Goal: Navigation & Orientation: Find specific page/section

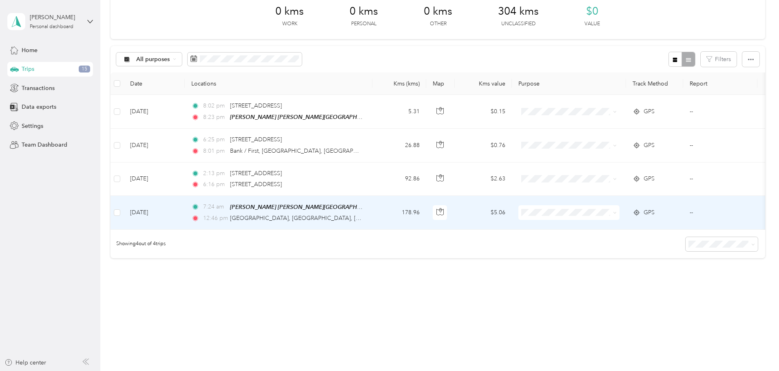
scroll to position [48, 0]
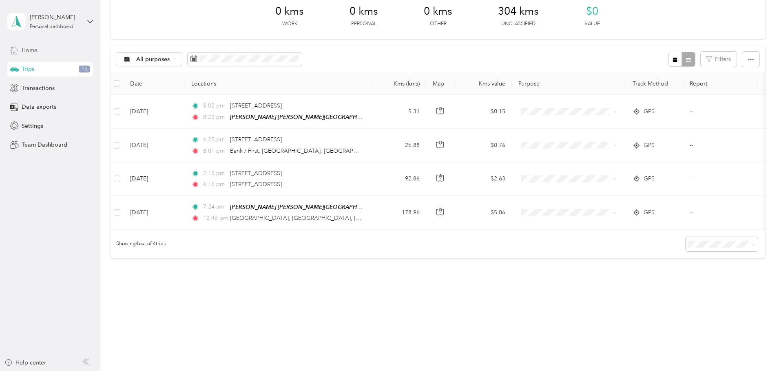
click at [46, 51] on div "Home" at bounding box center [50, 50] width 86 height 15
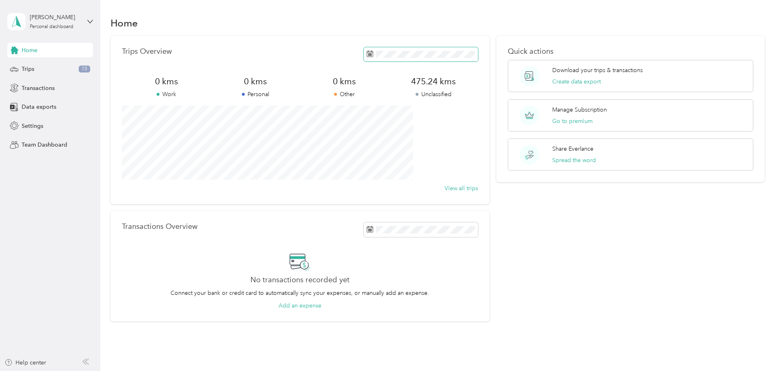
click at [406, 59] on span at bounding box center [421, 54] width 114 height 14
click at [407, 130] on div "2" at bounding box center [406, 129] width 11 height 10
click at [396, 130] on div "1" at bounding box center [396, 129] width 11 height 10
click at [398, 131] on div "1" at bounding box center [396, 129] width 11 height 10
click at [396, 132] on div "1" at bounding box center [396, 129] width 11 height 10
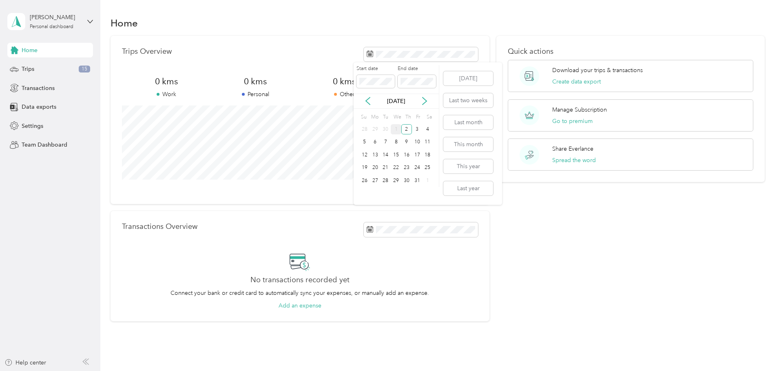
drag, startPoint x: 388, startPoint y: 132, endPoint x: 383, endPoint y: 131, distance: 5.0
click at [384, 131] on div "30" at bounding box center [385, 129] width 11 height 10
click at [380, 130] on div "30" at bounding box center [385, 129] width 11 height 10
click at [363, 98] on div "[DATE]" at bounding box center [396, 101] width 85 height 9
click at [366, 99] on icon at bounding box center [368, 101] width 8 height 8
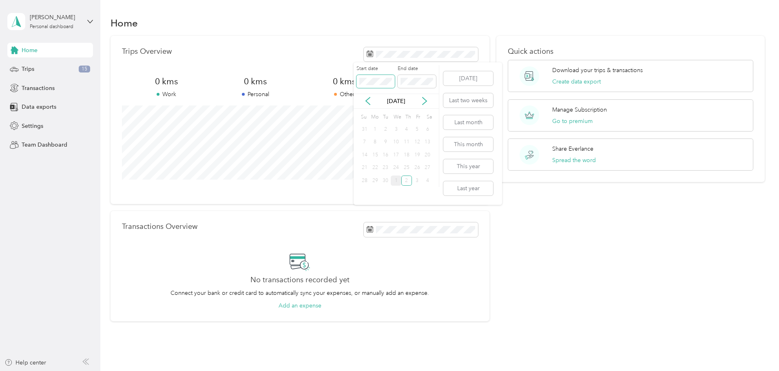
click at [322, 80] on body "[PERSON_NAME] Personal dashboard Home Trips 15 Transactions Data exports Settin…" at bounding box center [387, 185] width 775 height 371
click at [461, 75] on button "[DATE]" at bounding box center [468, 78] width 50 height 14
click at [472, 99] on button "Last two weeks" at bounding box center [468, 100] width 50 height 14
click at [461, 188] on button "View all trips" at bounding box center [460, 188] width 33 height 9
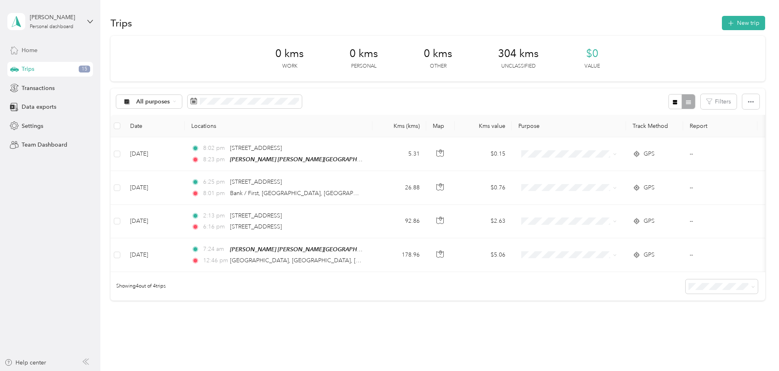
click at [29, 47] on span "Home" at bounding box center [30, 50] width 16 height 9
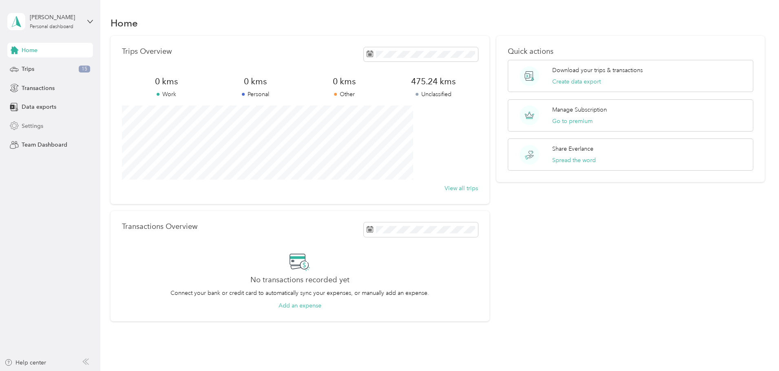
click at [40, 125] on span "Settings" at bounding box center [33, 126] width 22 height 9
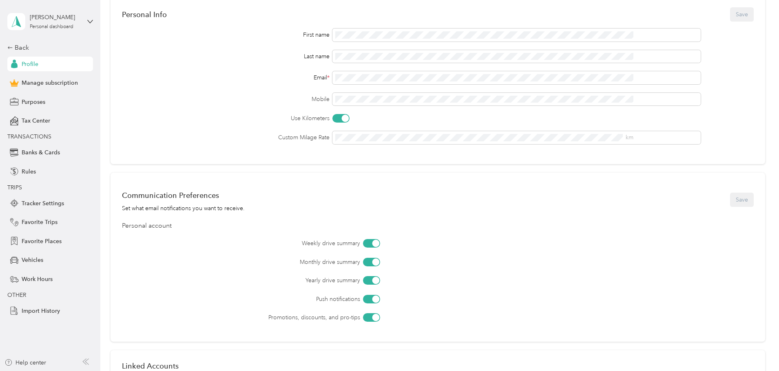
scroll to position [122, 0]
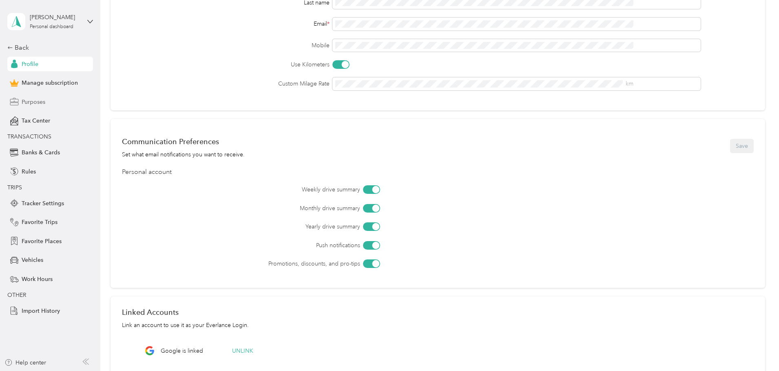
click at [41, 102] on span "Purposes" at bounding box center [34, 102] width 24 height 9
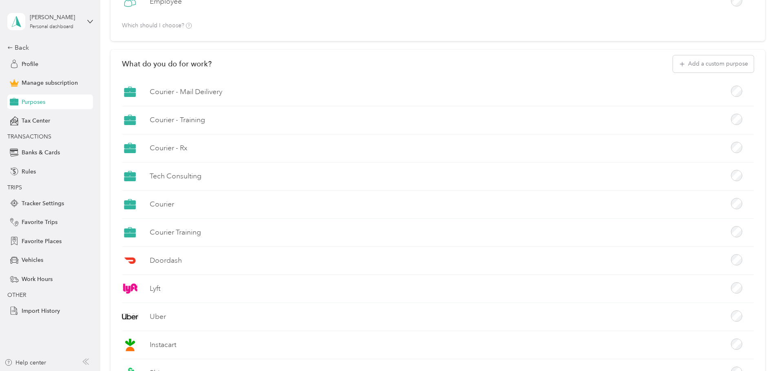
scroll to position [122, 0]
click at [51, 122] on div "Tax Center" at bounding box center [50, 121] width 86 height 15
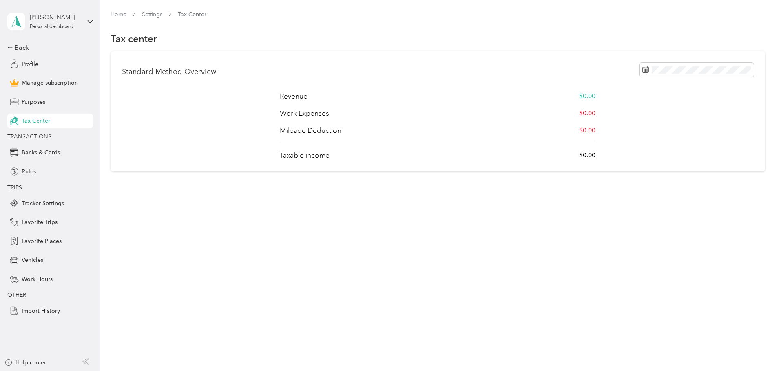
click at [307, 93] on p "Revenue" at bounding box center [294, 96] width 28 height 10
click at [579, 94] on p "$0.00" at bounding box center [587, 96] width 16 height 10
drag, startPoint x: 562, startPoint y: 94, endPoint x: 471, endPoint y: 98, distance: 90.6
click at [579, 95] on p "$0.00" at bounding box center [587, 96] width 16 height 10
click at [329, 105] on div "Revenue $0.00 Work Expenses $0.00 Mileage Deduction $0.00 Taxable income $0.00" at bounding box center [438, 125] width 316 height 69
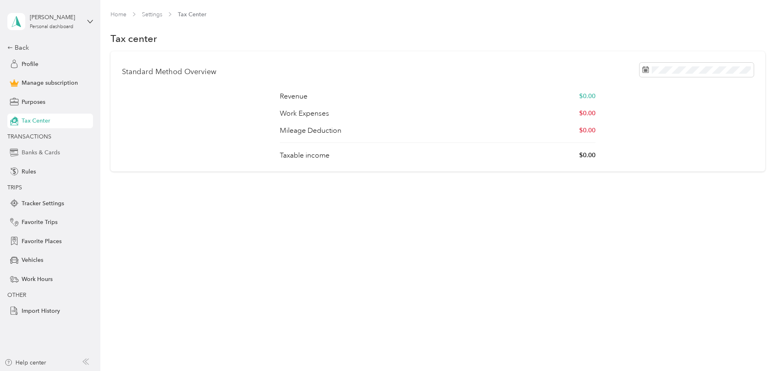
click at [55, 154] on span "Banks & Cards" at bounding box center [41, 152] width 38 height 9
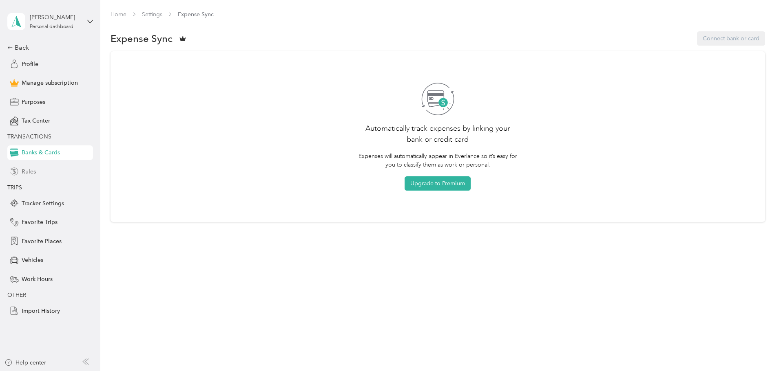
click at [36, 168] on div "Rules" at bounding box center [50, 171] width 86 height 15
